Goal: Task Accomplishment & Management: Manage account settings

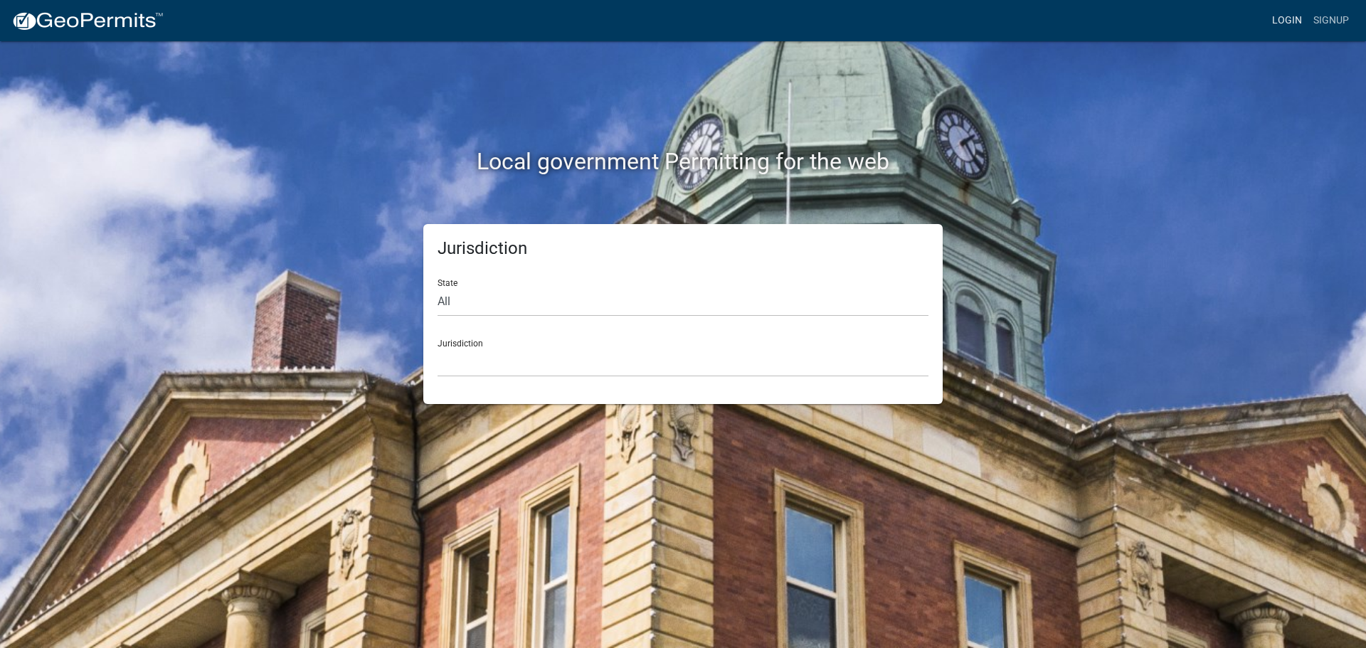
click at [1281, 15] on link "Login" at bounding box center [1286, 20] width 41 height 27
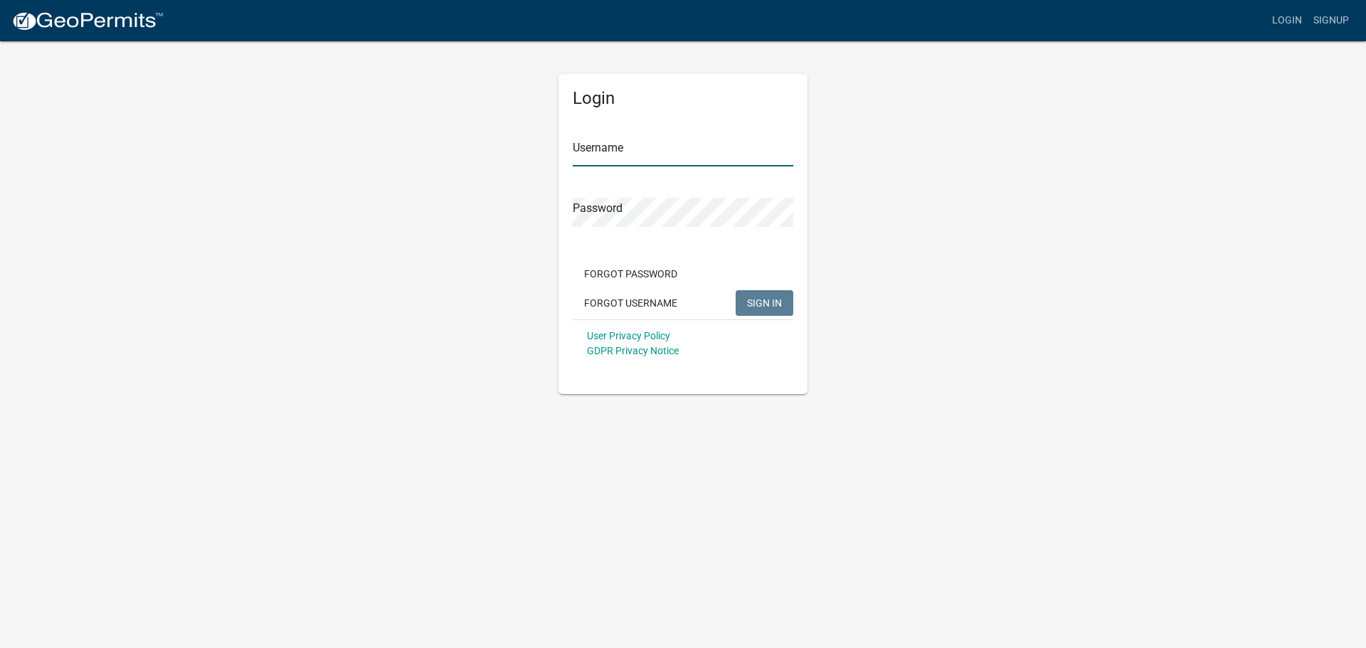
type input "jmkaltenbach"
click at [767, 303] on span "SIGN IN" at bounding box center [764, 302] width 35 height 11
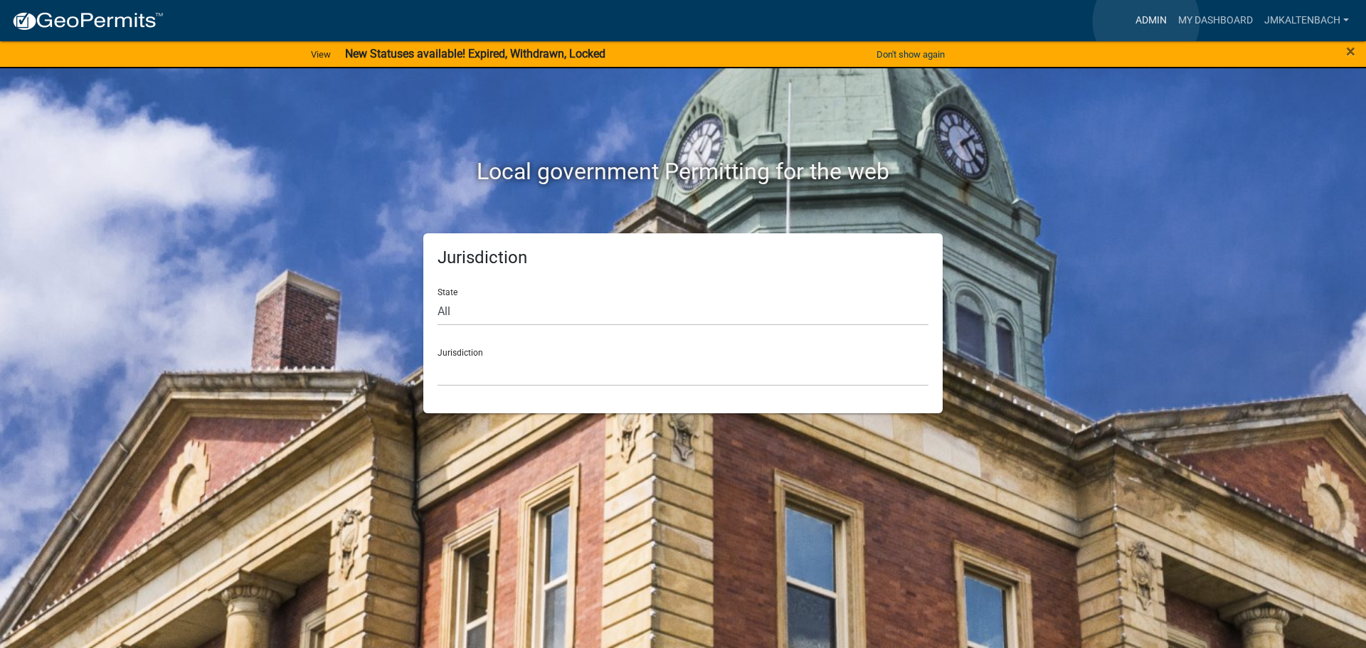
click at [1146, 21] on link "Admin" at bounding box center [1151, 20] width 43 height 27
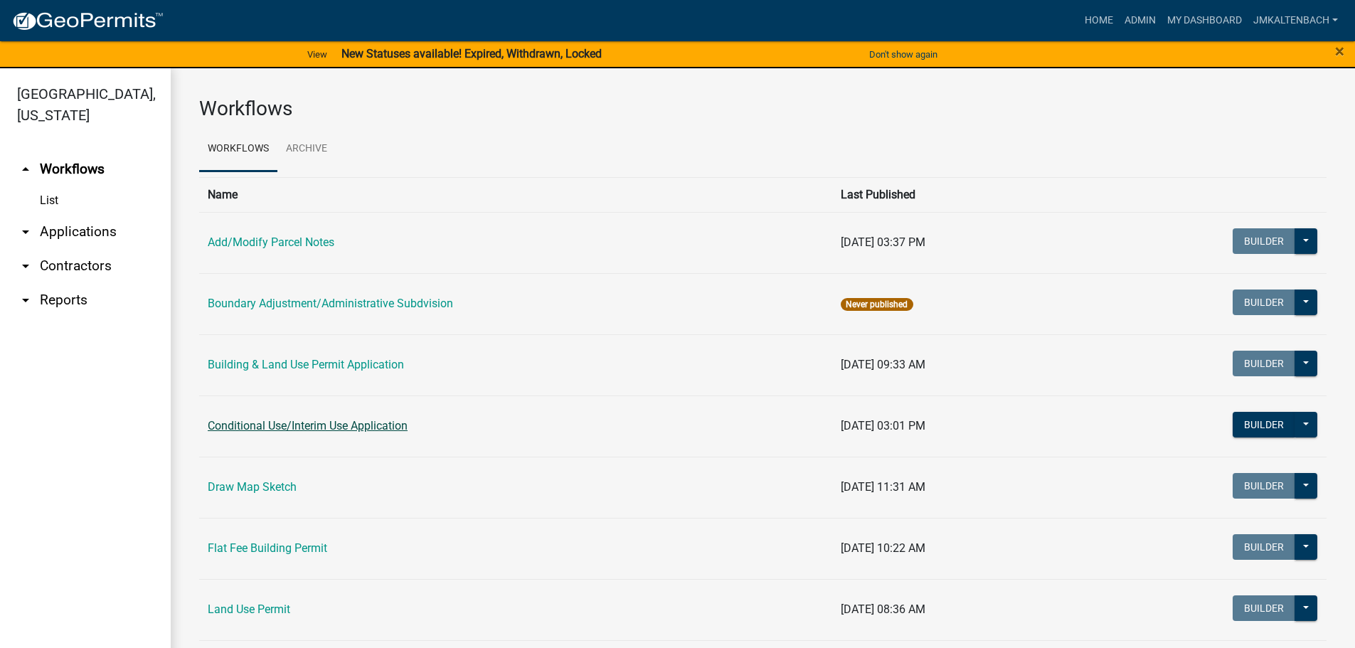
click at [331, 424] on link "Conditional Use/Interim Use Application" at bounding box center [308, 426] width 200 height 14
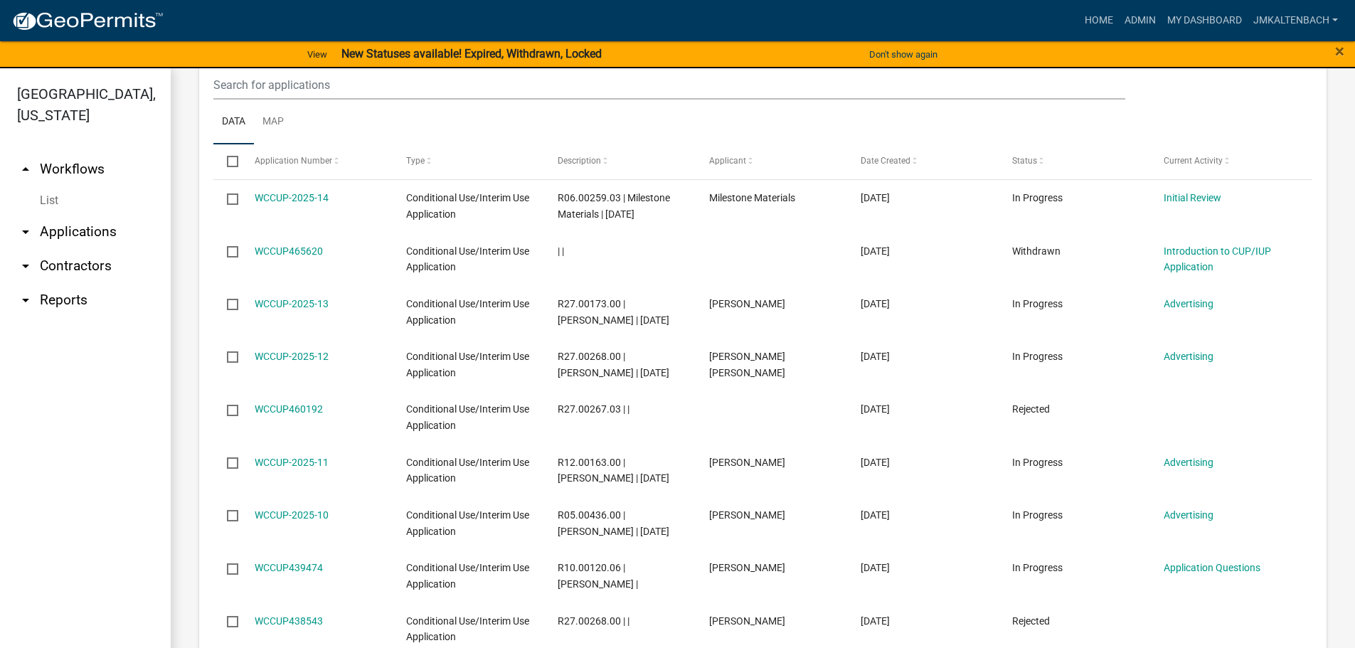
scroll to position [711, 0]
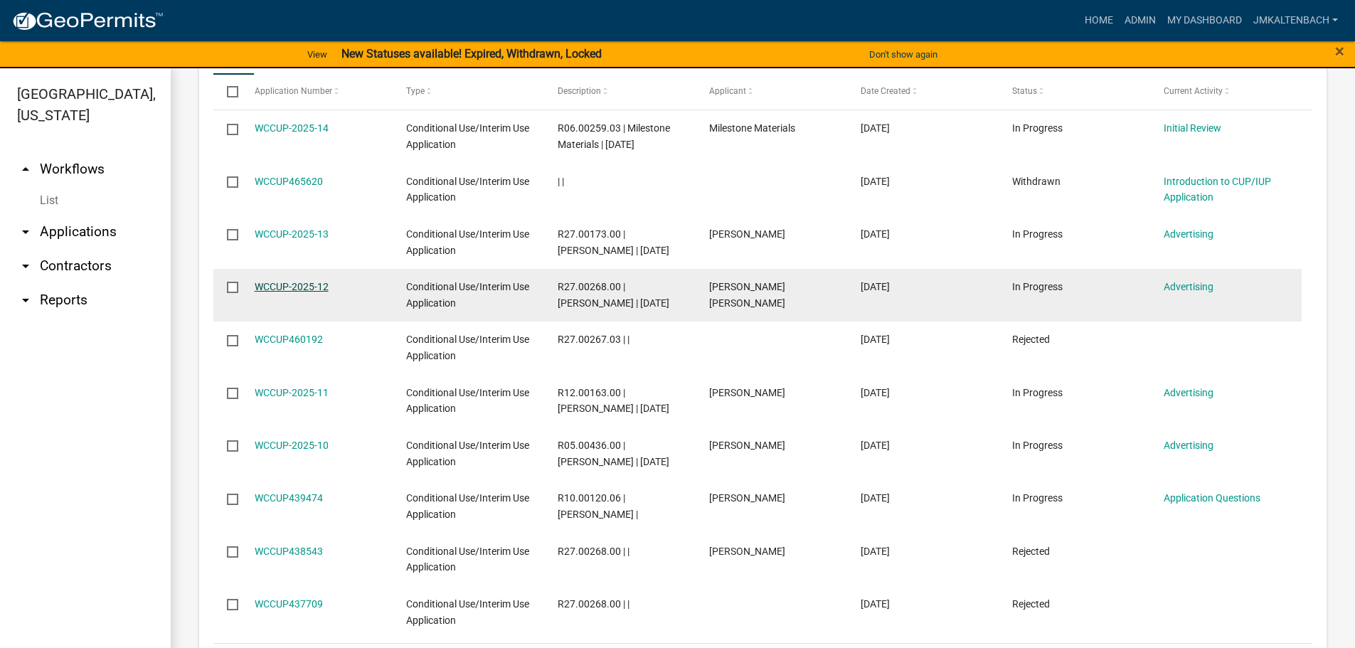
click at [285, 285] on link "WCCUP-2025-12" at bounding box center [292, 286] width 74 height 11
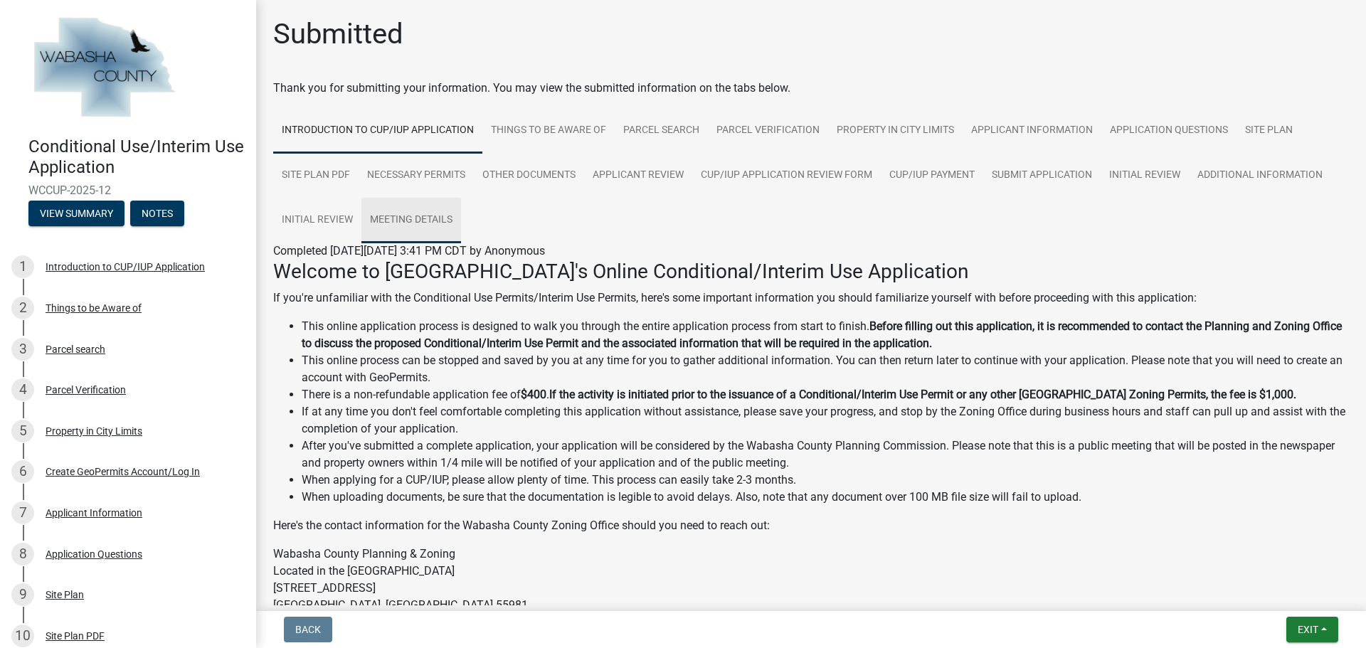
click at [441, 228] on link "Meeting Details" at bounding box center [411, 221] width 100 height 46
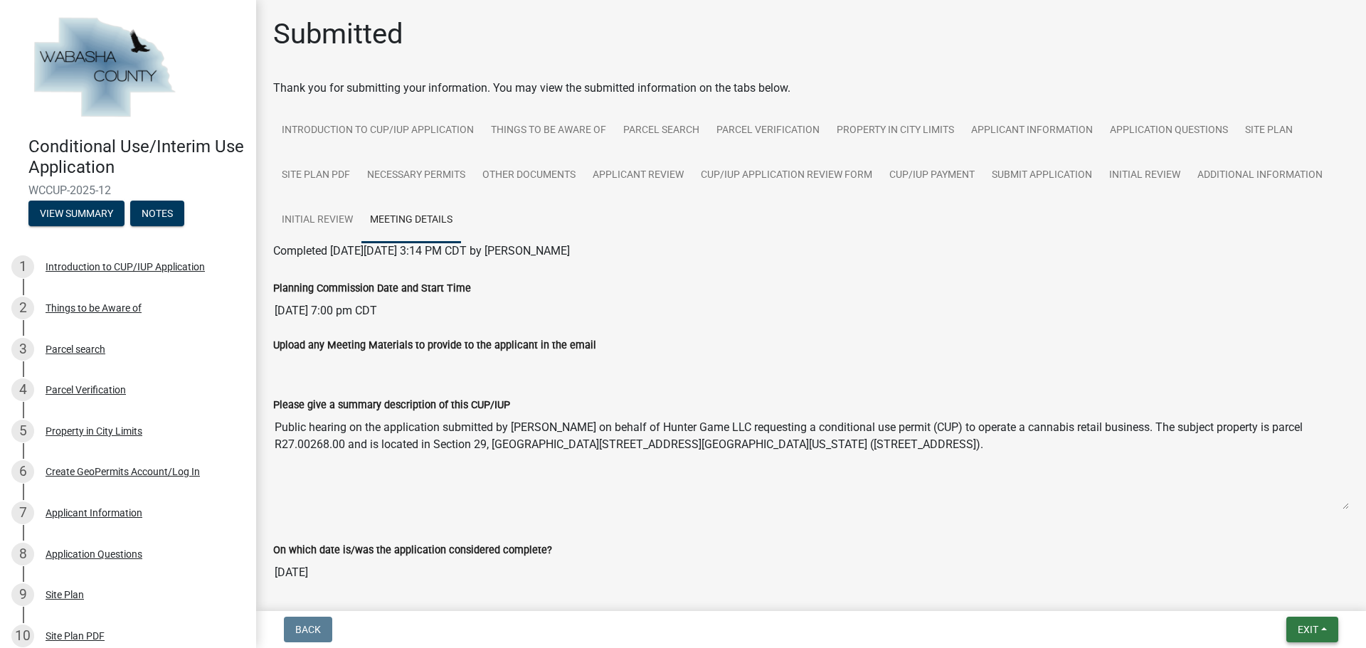
click at [1320, 630] on button "Exit" at bounding box center [1312, 630] width 52 height 26
click at [1271, 589] on button "Save & Exit" at bounding box center [1281, 593] width 114 height 34
